Goal: Transaction & Acquisition: Download file/media

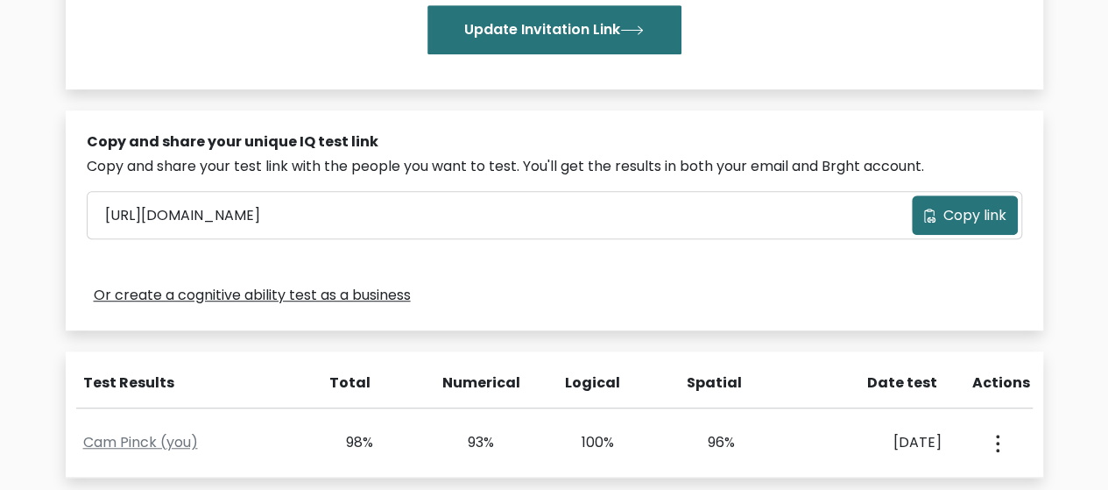
scroll to position [442, 0]
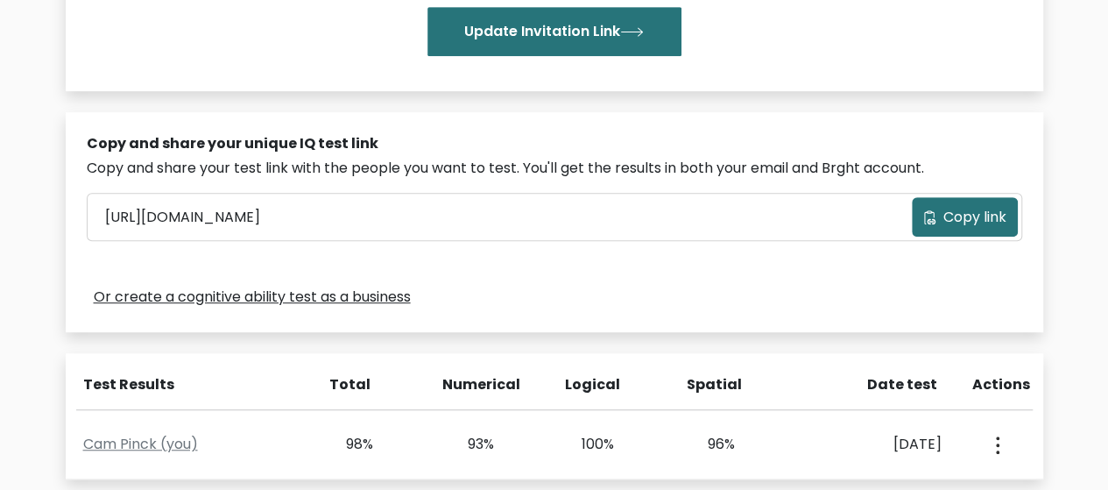
click at [963, 218] on span "Copy link" at bounding box center [975, 217] width 63 height 21
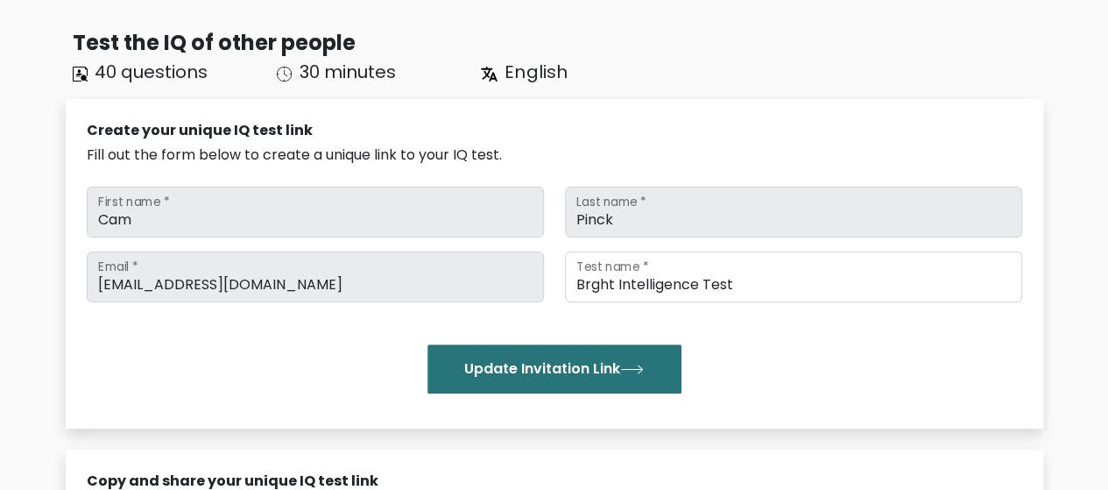
scroll to position [91, 0]
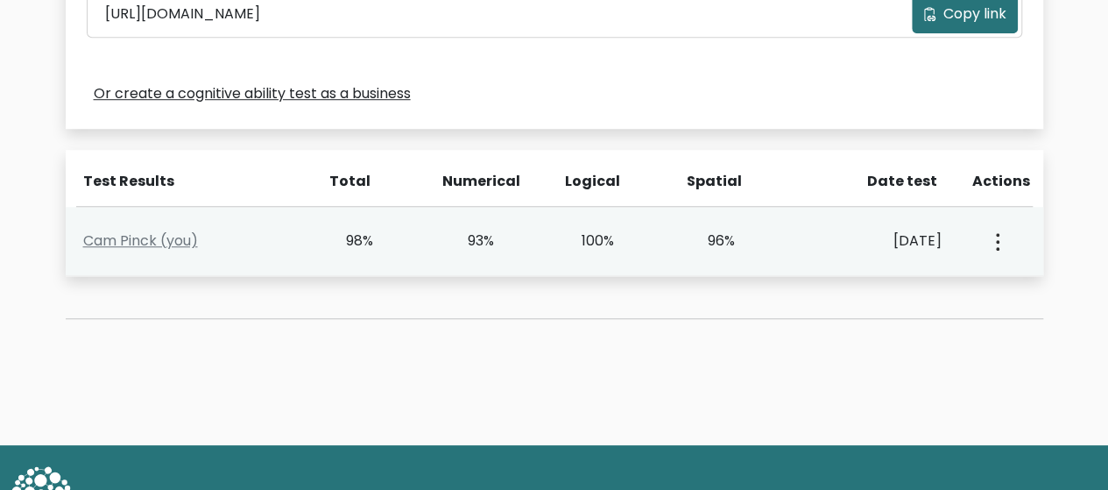
scroll to position [617, 0]
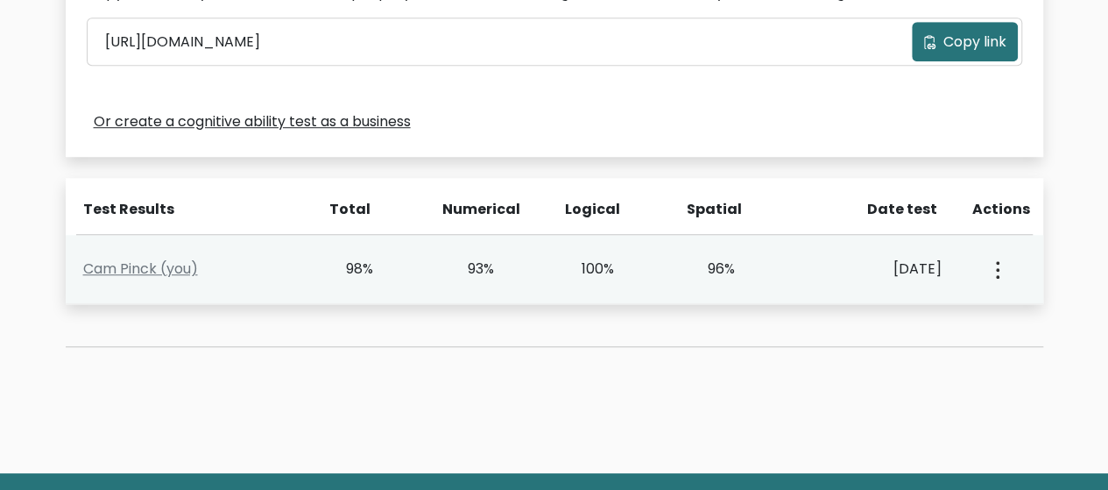
click at [1006, 267] on div "View Profile" at bounding box center [997, 269] width 60 height 54
click at [999, 268] on circle "button" at bounding box center [998, 270] width 4 height 4
click at [820, 261] on div "Oct. 7, 2025" at bounding box center [874, 268] width 136 height 21
click at [220, 266] on div "Cam Pinck (you)" at bounding box center [193, 268] width 241 height 21
click at [180, 272] on link "Cam Pinck (you)" at bounding box center [140, 268] width 115 height 20
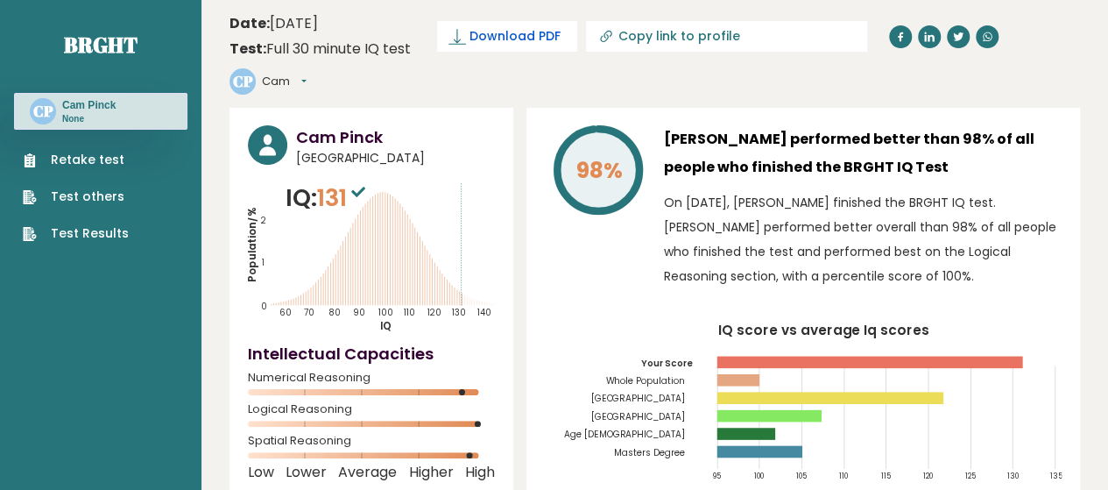
click at [535, 39] on span "Download PDF" at bounding box center [515, 36] width 91 height 18
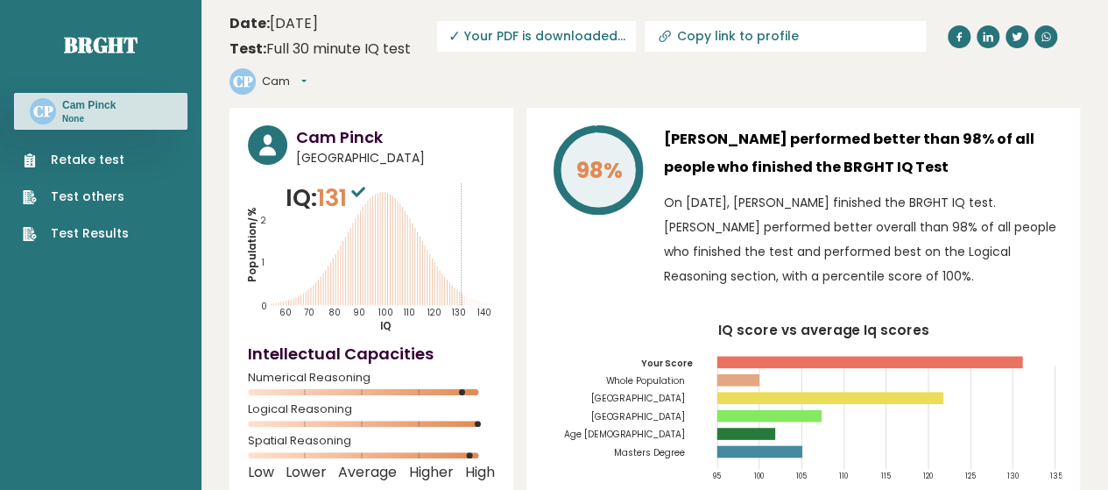
click at [599, 30] on span "✓ Your PDF is downloaded..." at bounding box center [536, 36] width 199 height 31
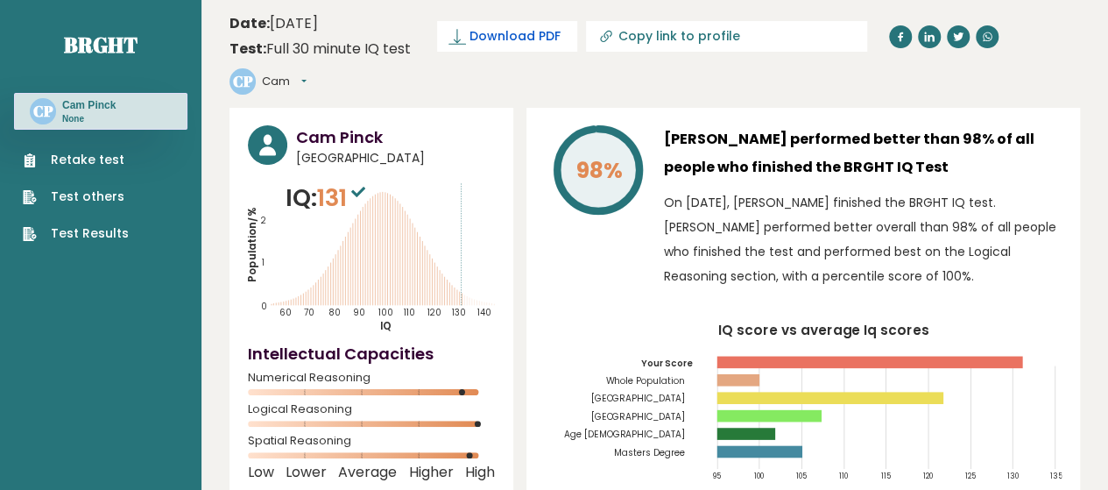
click at [503, 35] on span "Download PDF" at bounding box center [515, 36] width 91 height 18
